Goal: Information Seeking & Learning: Learn about a topic

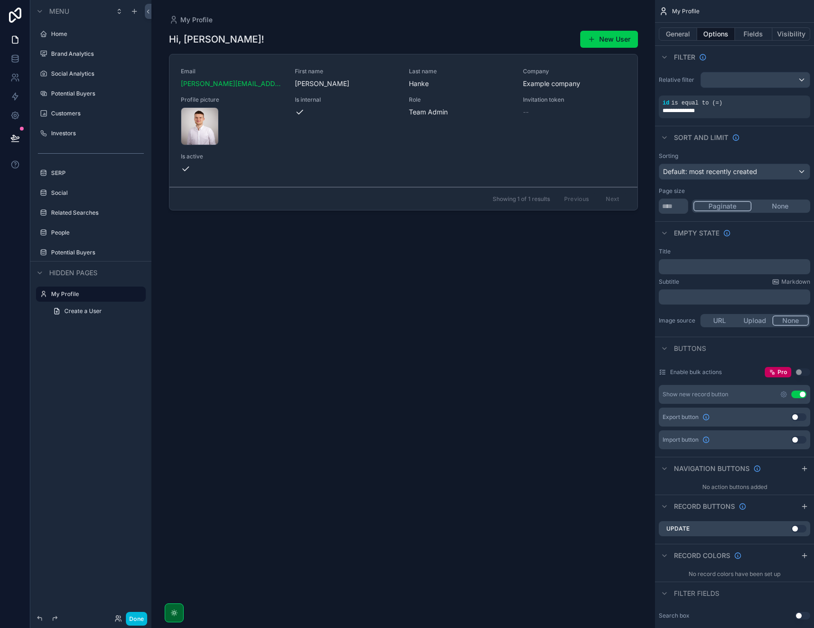
click at [135, 620] on button "Done" at bounding box center [136, 619] width 21 height 14
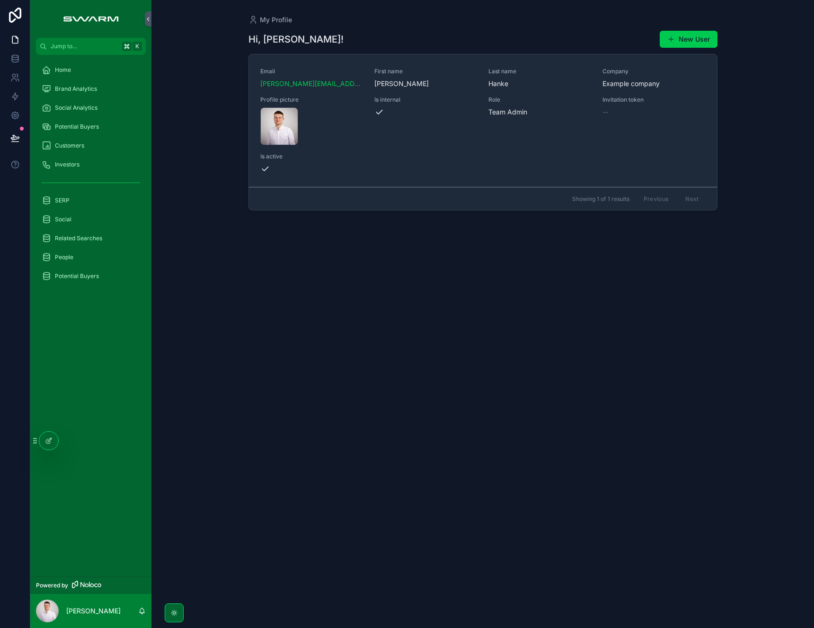
click at [97, 105] on span "Social Analytics" at bounding box center [76, 108] width 43 height 8
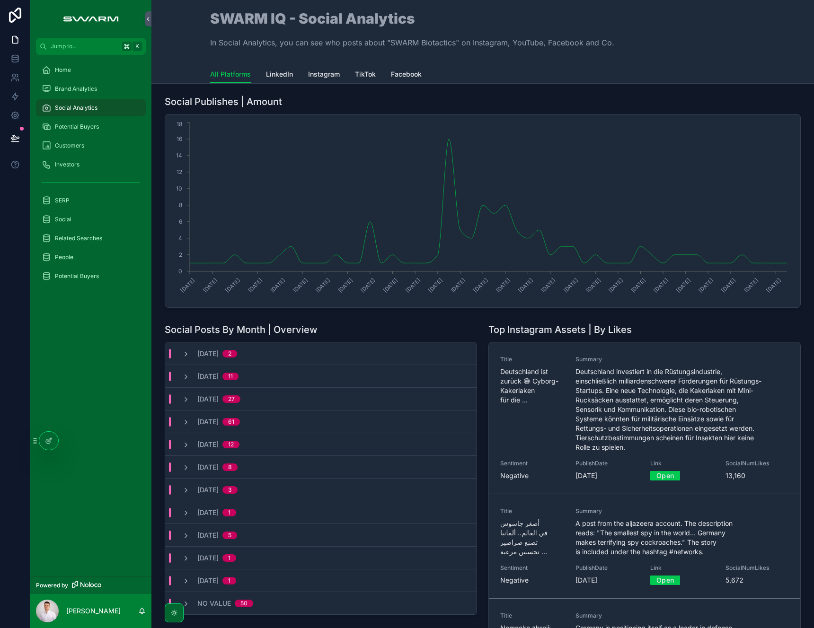
click at [101, 128] on div "Potential Buyers" at bounding box center [91, 126] width 98 height 15
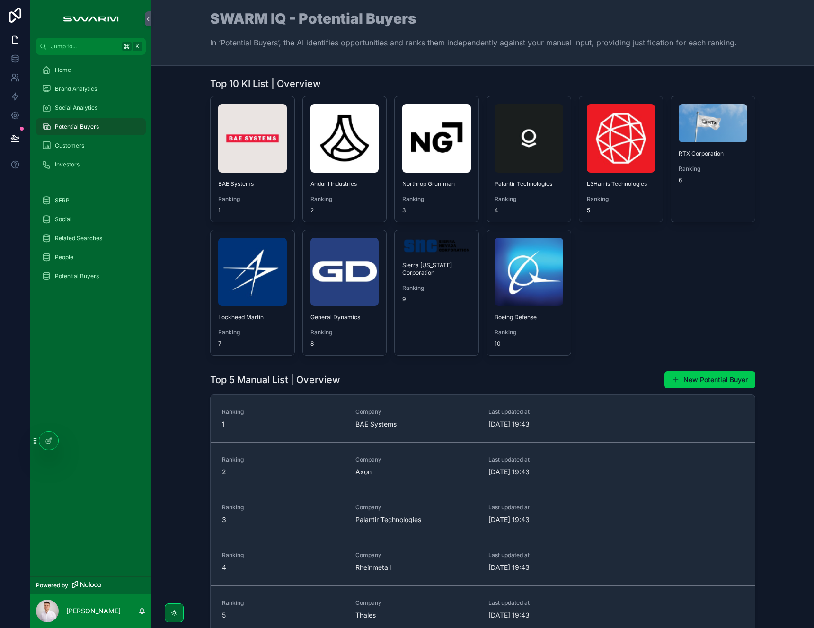
click at [238, 145] on img "scrollable content" at bounding box center [252, 138] width 69 height 69
